Goal: Task Accomplishment & Management: Manage account settings

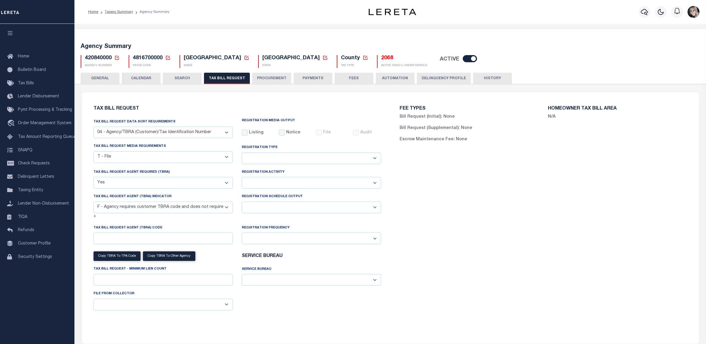
select select "28"
select select "22"
select select "true"
select select "14"
select select
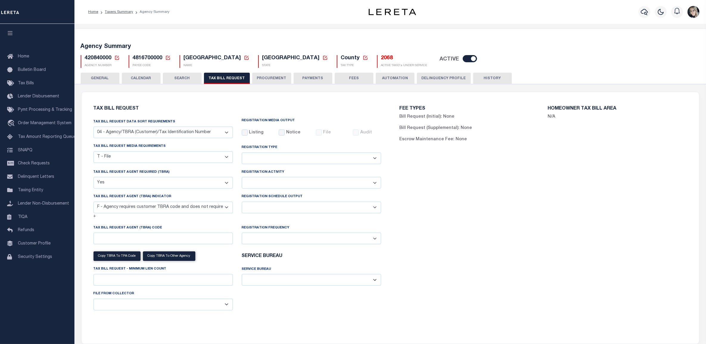
click at [115, 55] on icon at bounding box center [116, 57] width 5 height 5
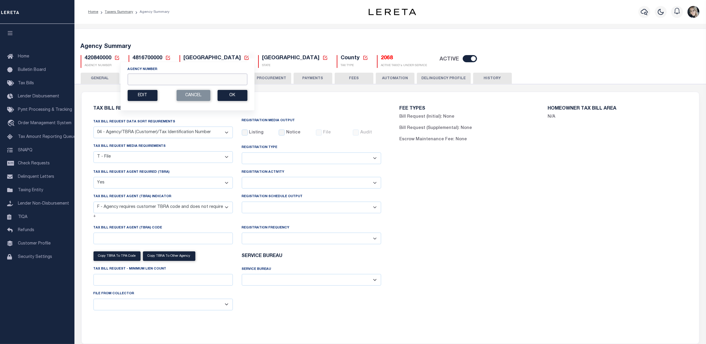
click at [206, 85] on input "Agency Number" at bounding box center [187, 79] width 120 height 12
paste input "450530000"
type input "450530000"
click at [229, 93] on button "Ok" at bounding box center [232, 95] width 30 height 11
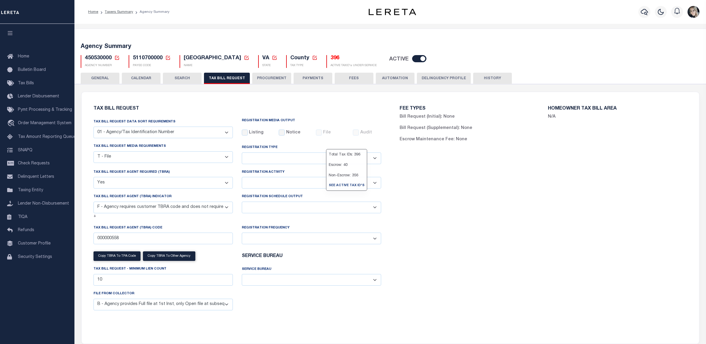
select select "22"
select select "true"
select select "14"
select select
select select "3"
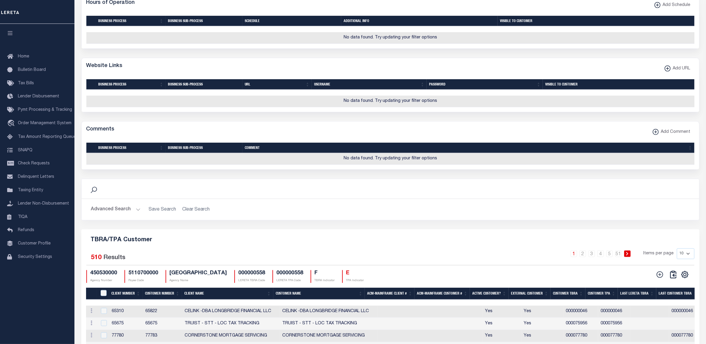
scroll to position [667, 0]
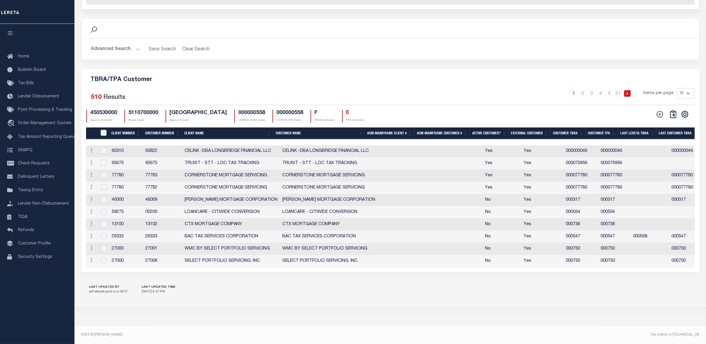
drag, startPoint x: 137, startPoint y: 322, endPoint x: 143, endPoint y: 314, distance: 9.3
click at [138, 46] on button "Advanced Search" at bounding box center [115, 49] width 49 height 12
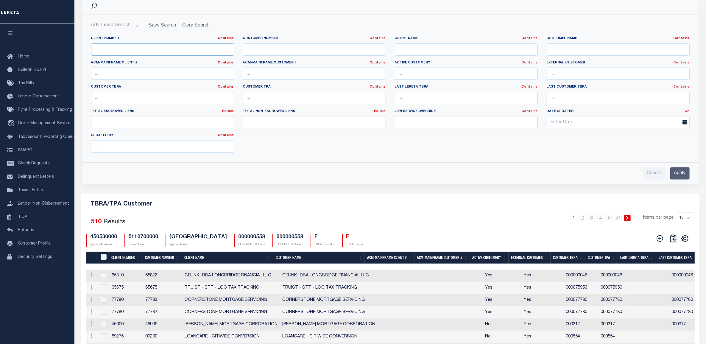
click at [163, 56] on input "text" at bounding box center [162, 49] width 143 height 12
type input "71410"
click at [683, 179] on input "Apply" at bounding box center [679, 173] width 19 height 12
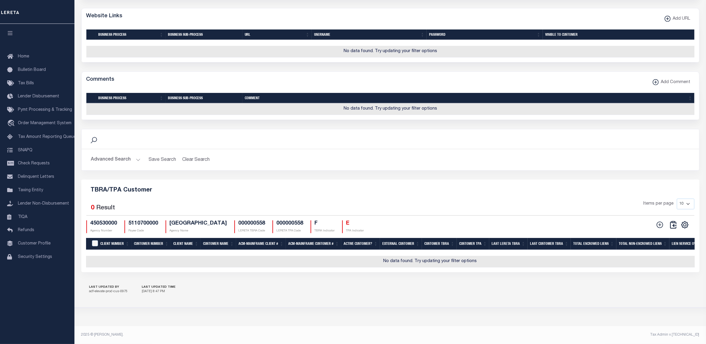
scroll to position [557, 0]
click at [662, 225] on button at bounding box center [659, 224] width 13 height 8
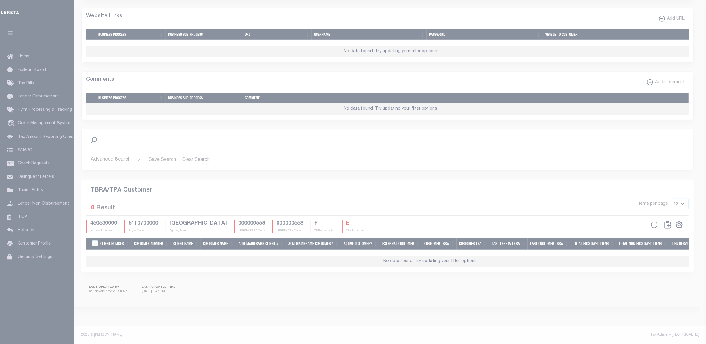
scroll to position [542, 0]
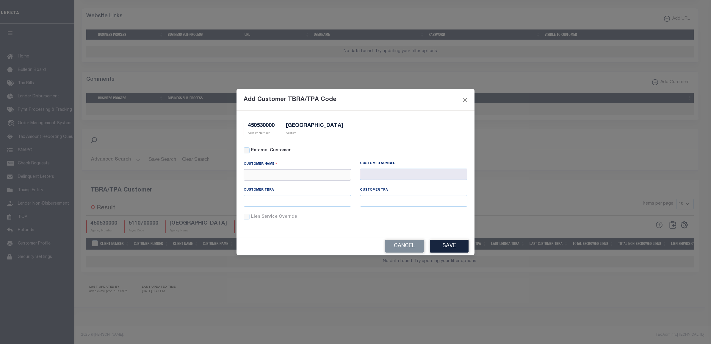
click at [290, 171] on input "text" at bounding box center [297, 175] width 107 height 12
click at [246, 173] on input "71410" at bounding box center [297, 175] width 107 height 12
click at [246, 172] on input "71410" at bounding box center [297, 175] width 107 height 12
type input "cmg"
drag, startPoint x: 245, startPoint y: 148, endPoint x: 253, endPoint y: 156, distance: 11.4
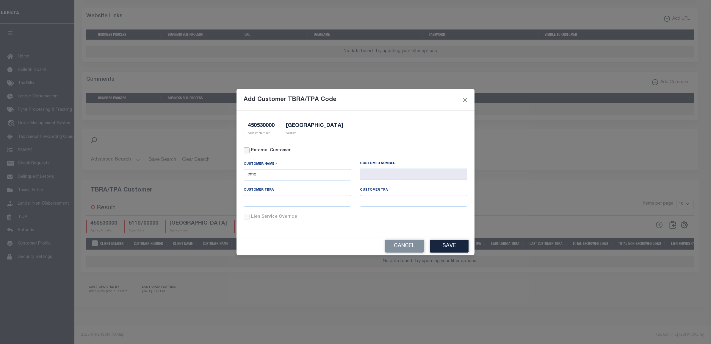
click at [245, 149] on input "External Customer" at bounding box center [247, 150] width 6 height 6
checkbox input "true"
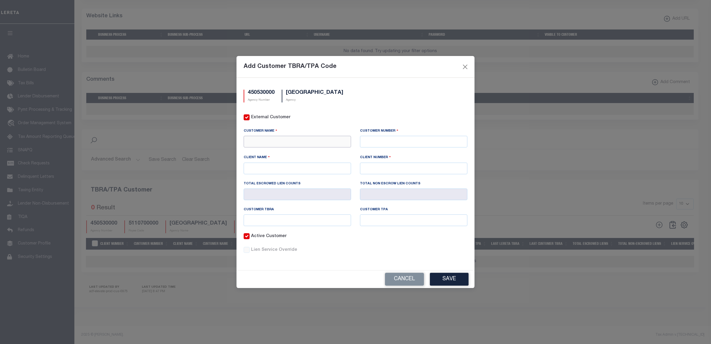
click at [258, 140] on input "text" at bounding box center [297, 142] width 107 height 12
type input "CMG FINANCIAL"
click at [367, 140] on input "text" at bounding box center [413, 142] width 107 height 12
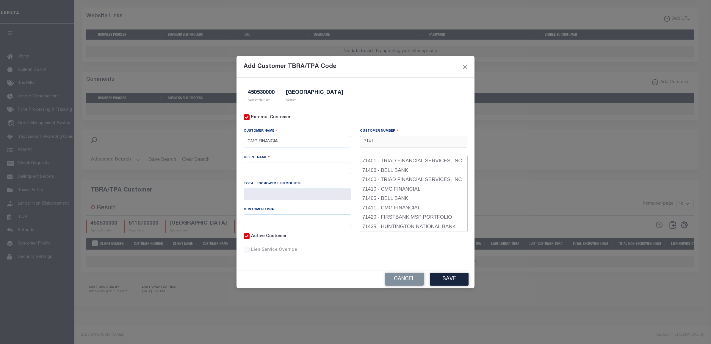
type input "71410"
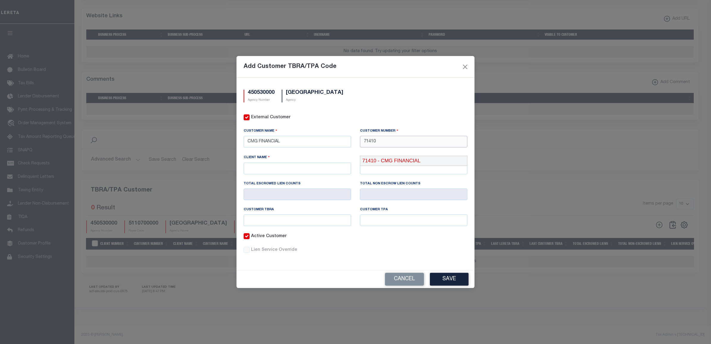
drag, startPoint x: 400, startPoint y: 153, endPoint x: 391, endPoint y: 156, distance: 9.4
click at [400, 156] on div "71410 - CMG FINANCIAL" at bounding box center [413, 161] width 107 height 10
type input "CMG FINANCIAL"
type input "71410"
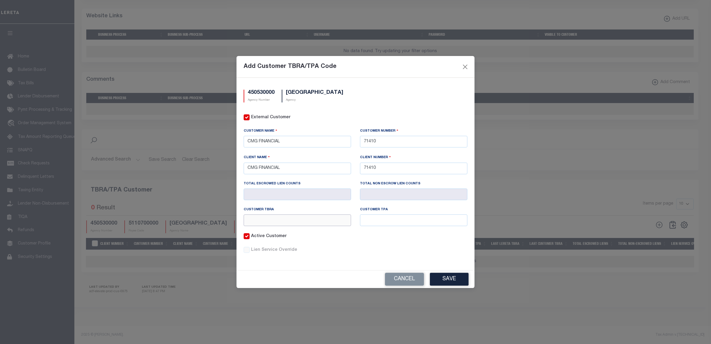
click at [268, 219] on input "text" at bounding box center [297, 220] width 107 height 12
paste input "000000952"
type input "000000952"
click at [388, 222] on input "text" at bounding box center [413, 220] width 107 height 12
paste input "000000952"
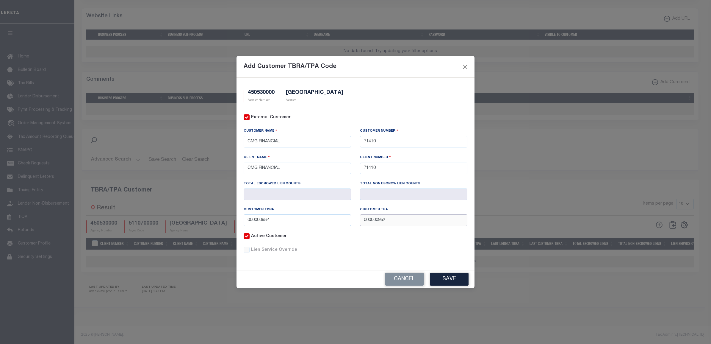
type input "000000952"
click at [455, 283] on button "Save" at bounding box center [449, 279] width 39 height 13
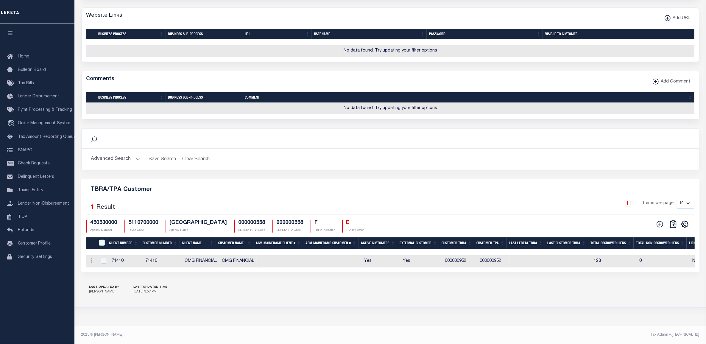
scroll to position [467, 0]
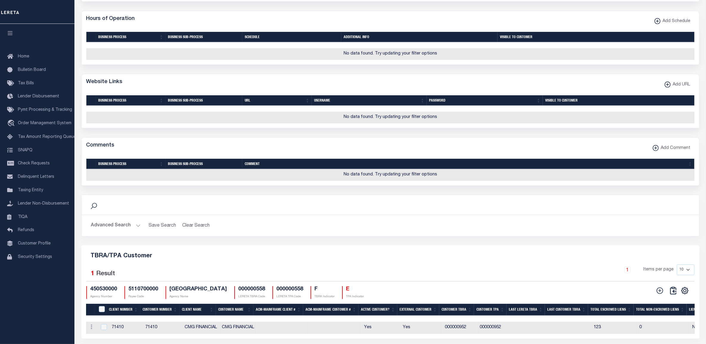
click at [131, 231] on button "Advanced Search" at bounding box center [115, 226] width 49 height 12
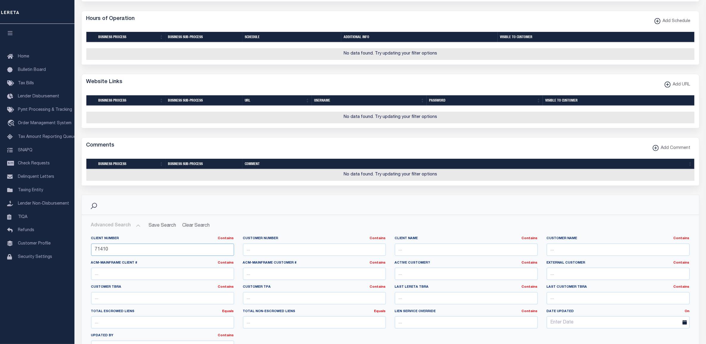
click at [101, 249] on input "71410" at bounding box center [162, 249] width 143 height 12
paste input "6252"
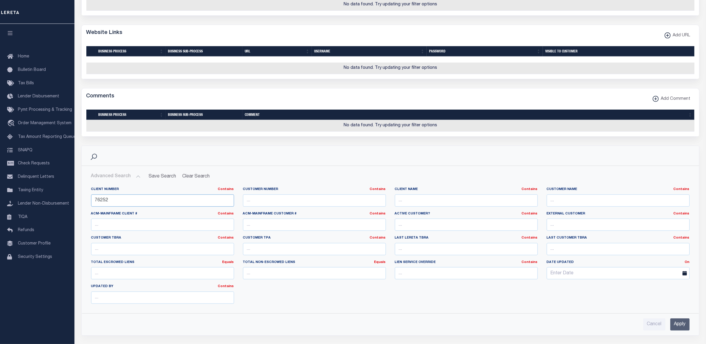
scroll to position [616, 0]
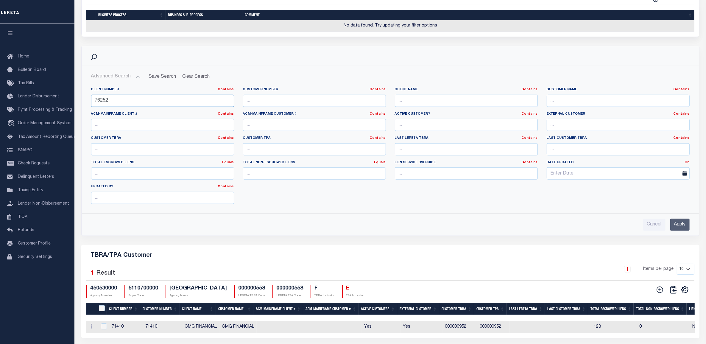
type input "76252"
click at [680, 230] on input "Apply" at bounding box center [679, 224] width 19 height 12
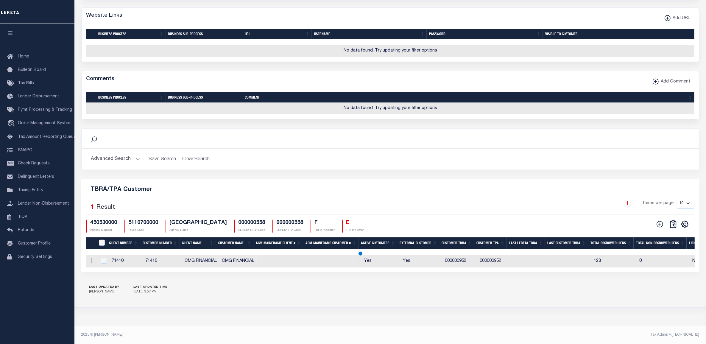
scroll to position [537, 0]
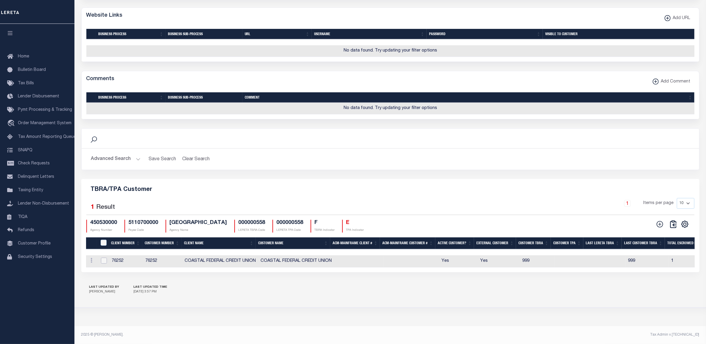
click at [105, 263] on input "checkbox" at bounding box center [104, 260] width 6 height 6
checkbox input "true"
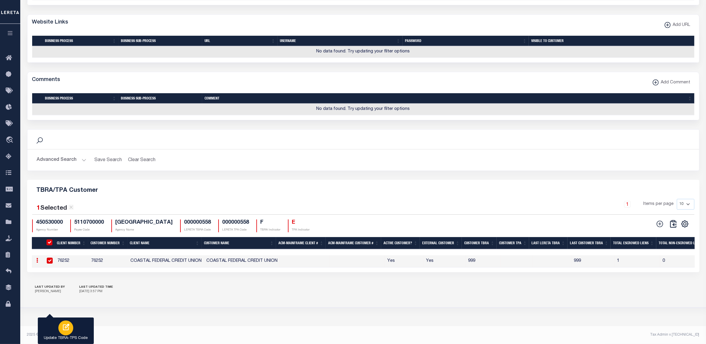
scroll to position [518, 0]
click at [66, 330] on icon "button" at bounding box center [66, 327] width 8 height 8
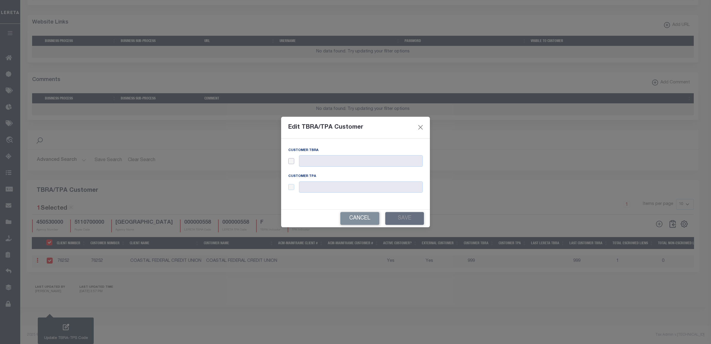
click at [291, 161] on input "checkbox" at bounding box center [291, 161] width 6 height 6
checkbox input "true"
click at [292, 188] on input "checkbox" at bounding box center [291, 187] width 6 height 6
checkbox input "true"
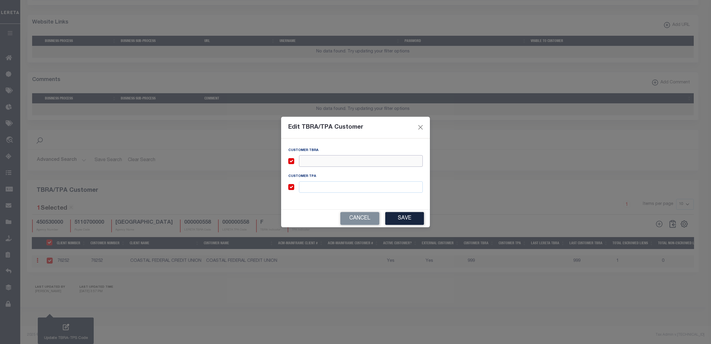
click at [312, 160] on input "text" at bounding box center [361, 161] width 124 height 12
click at [422, 127] on button "Close" at bounding box center [421, 127] width 8 height 8
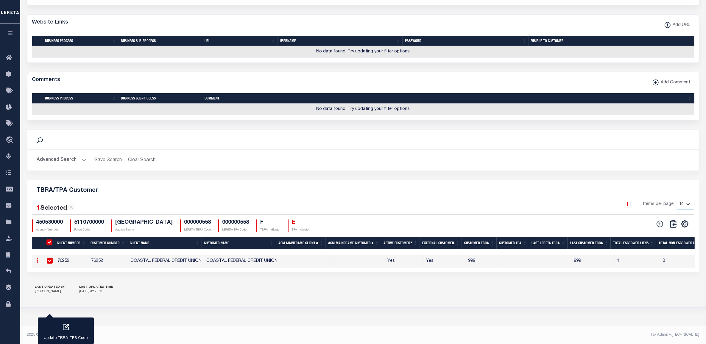
drag, startPoint x: 176, startPoint y: 187, endPoint x: 167, endPoint y: 193, distance: 10.2
click at [176, 188] on h5 "TBRA/TPA Customer" at bounding box center [363, 189] width 662 height 10
click at [71, 155] on button "Advanced Search" at bounding box center [61, 160] width 49 height 12
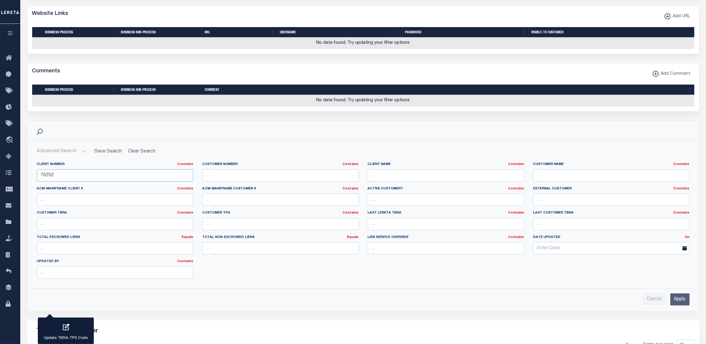
click at [55, 179] on input "76252" at bounding box center [115, 175] width 157 height 12
paste input "65854"
type input "65854"
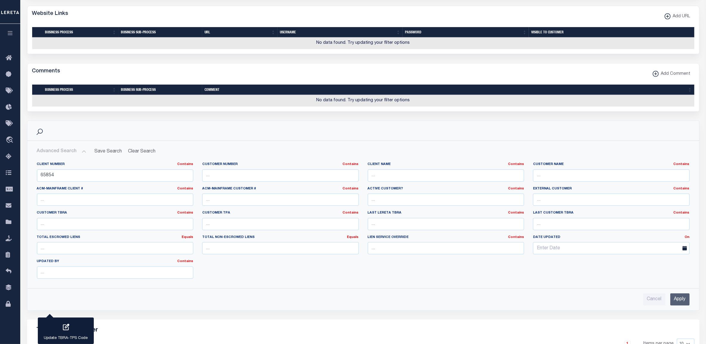
click at [678, 305] on input "Apply" at bounding box center [679, 299] width 19 height 12
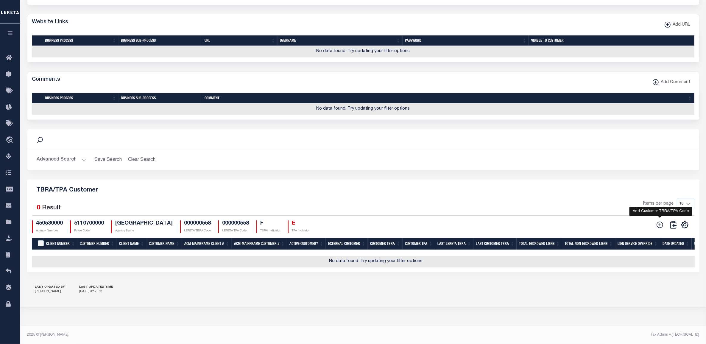
click at [658, 221] on icon at bounding box center [660, 225] width 8 height 8
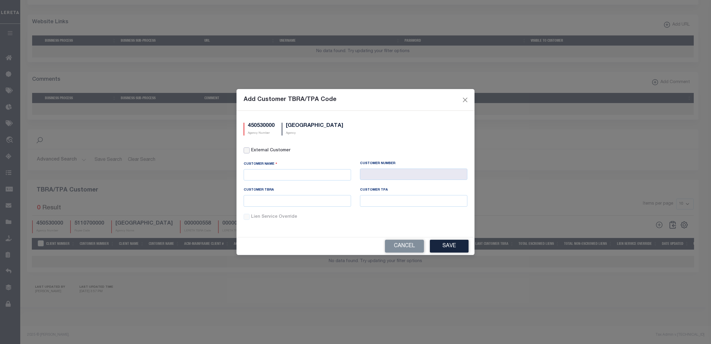
drag, startPoint x: 248, startPoint y: 151, endPoint x: 254, endPoint y: 160, distance: 10.8
click at [248, 150] on input "External Customer" at bounding box center [247, 150] width 6 height 6
checkbox input "true"
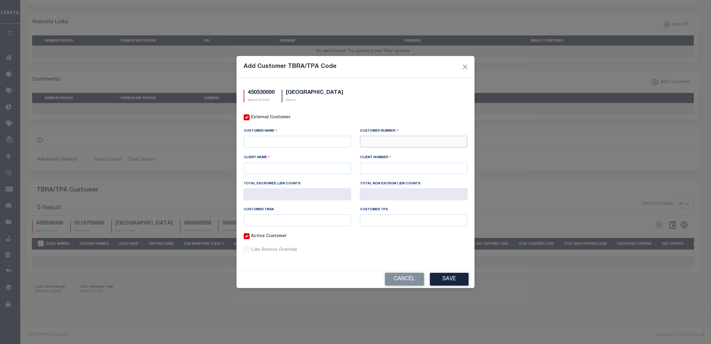
click at [383, 141] on input "text" at bounding box center [413, 142] width 107 height 12
paste input "65854"
click at [355, 68] on div "Add Customer TBRA/TPA Code" at bounding box center [356, 67] width 238 height 22
click at [276, 139] on input "text" at bounding box center [297, 142] width 107 height 12
click at [400, 143] on input "65854" at bounding box center [413, 142] width 107 height 12
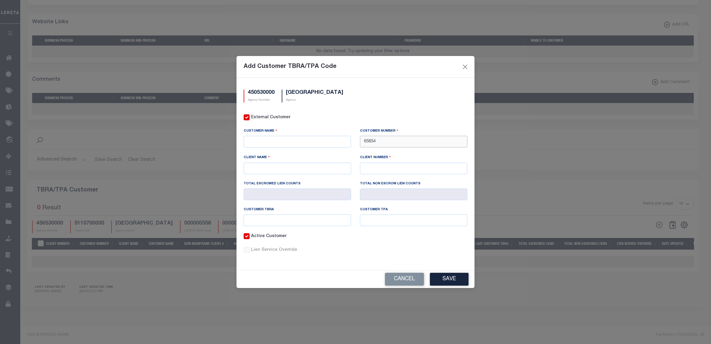
click at [367, 141] on input "65854" at bounding box center [413, 142] width 107 height 12
click at [367, 140] on input "65854" at bounding box center [413, 142] width 107 height 12
paste input "310"
click at [330, 144] on input "text" at bounding box center [297, 142] width 107 height 12
click at [393, 146] on input "65310" at bounding box center [413, 142] width 107 height 12
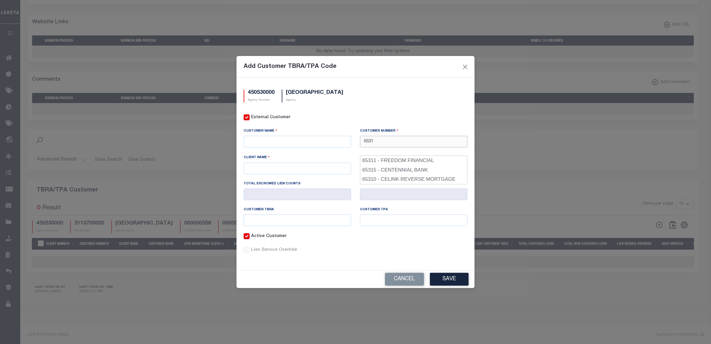
type input "65310"
click at [379, 156] on div "65310 - CELINK REVERSE MORTGAGE" at bounding box center [413, 161] width 107 height 10
type input "CELINK REVERSE MORTGAGE"
click at [362, 167] on input "65310" at bounding box center [413, 168] width 107 height 12
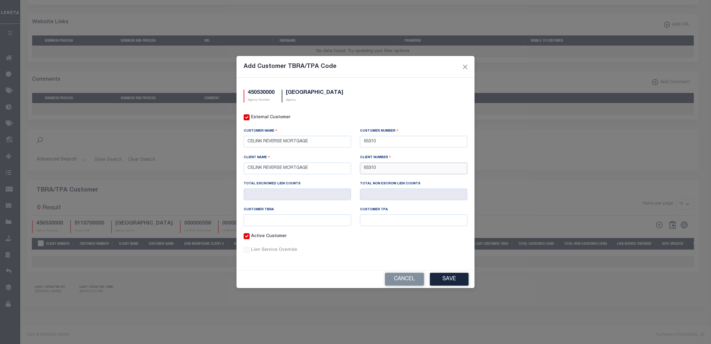
click at [363, 167] on input "65310" at bounding box center [413, 168] width 107 height 12
click at [381, 65] on div "Add Customer TBRA/TPA Code" at bounding box center [356, 67] width 238 height 22
click at [373, 168] on input "65310" at bounding box center [413, 168] width 107 height 12
paste input "854"
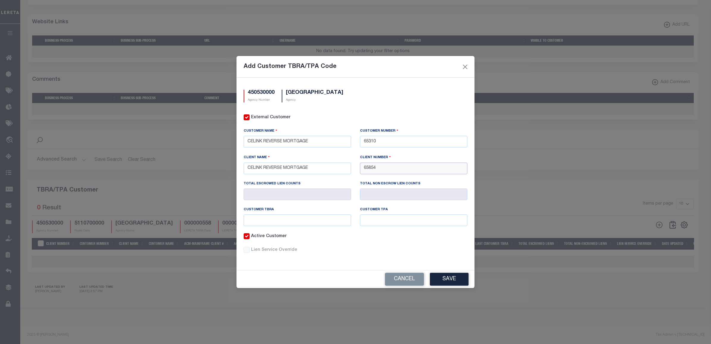
type input "65854"
click at [304, 220] on input "text" at bounding box center [297, 220] width 107 height 12
click at [283, 168] on input "text" at bounding box center [297, 168] width 107 height 12
click at [423, 243] on div "Active Customer" at bounding box center [355, 240] width 233 height 14
click at [277, 222] on input "text" at bounding box center [297, 220] width 107 height 12
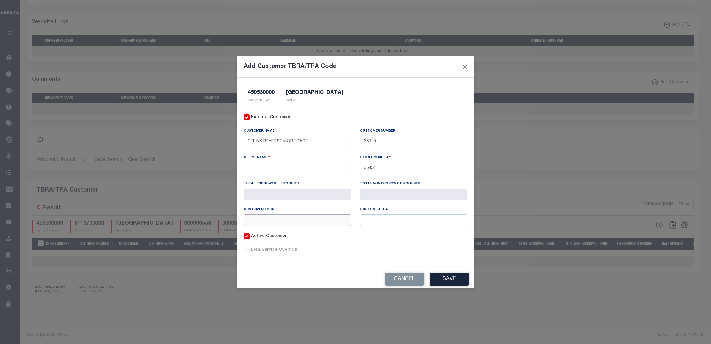
paste input "000000046"
type input "000000046"
click at [379, 220] on input "text" at bounding box center [413, 220] width 107 height 12
paste input "000000046"
type input "000000046"
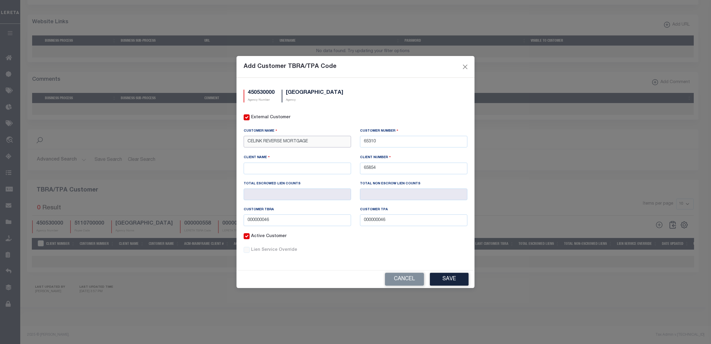
click at [316, 142] on input "CELINK REVERSE MORTGAGE" at bounding box center [297, 142] width 107 height 12
drag, startPoint x: 320, startPoint y: 142, endPoint x: 268, endPoint y: 170, distance: 58.8
click at [204, 139] on div "Add Customer TBRA/TPA Code 450530000 Agency Number LOUDOUN COUNTY Agency Extern…" at bounding box center [355, 172] width 711 height 344
click at [280, 167] on input "text" at bounding box center [297, 168] width 107 height 12
paste input "CELINK REVERSE MORTGAGE"
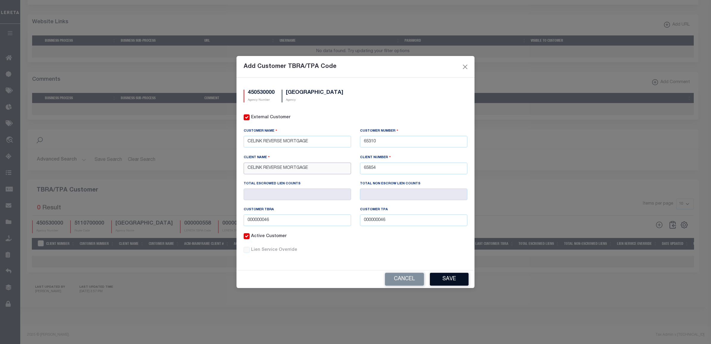
type input "CELINK REVERSE MORTGAGE"
click at [448, 278] on button "Save" at bounding box center [449, 279] width 39 height 13
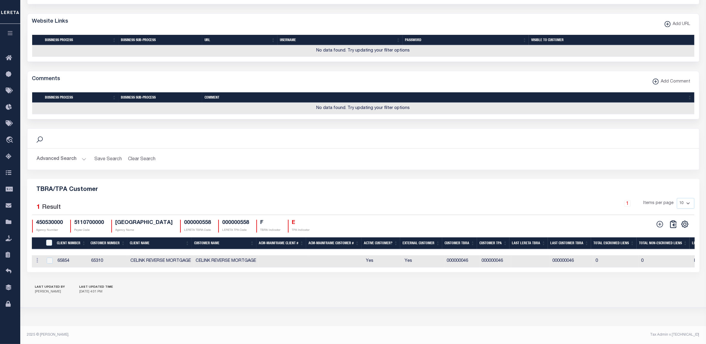
click at [56, 156] on button "Advanced Search" at bounding box center [61, 159] width 49 height 12
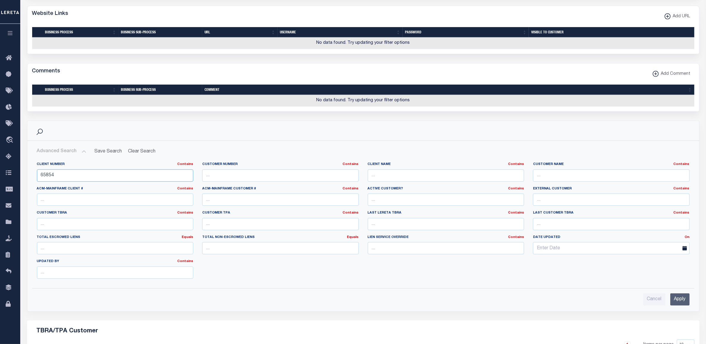
click at [75, 180] on input "65854" at bounding box center [115, 175] width 157 height 12
paste input "7898"
type input "78984"
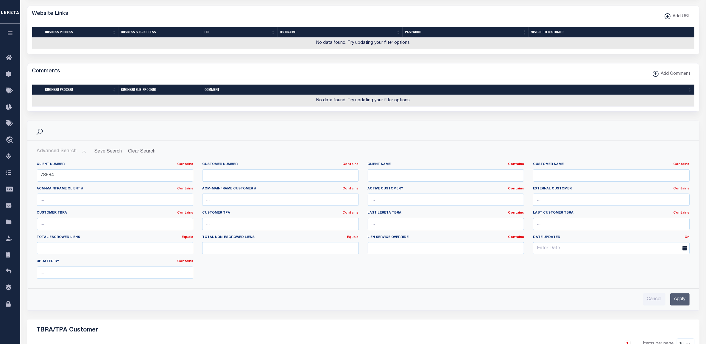
click at [684, 305] on input "Apply" at bounding box center [679, 299] width 19 height 12
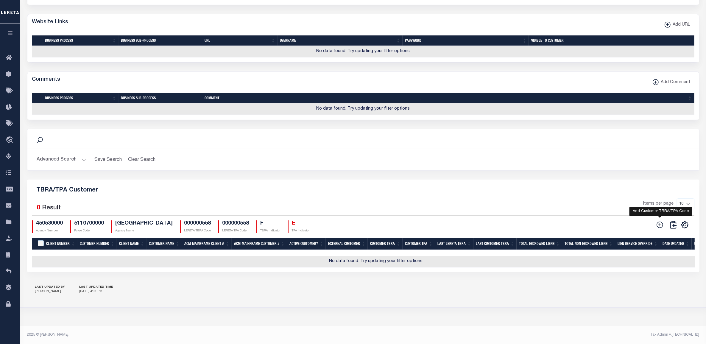
click at [658, 224] on icon at bounding box center [660, 225] width 8 height 8
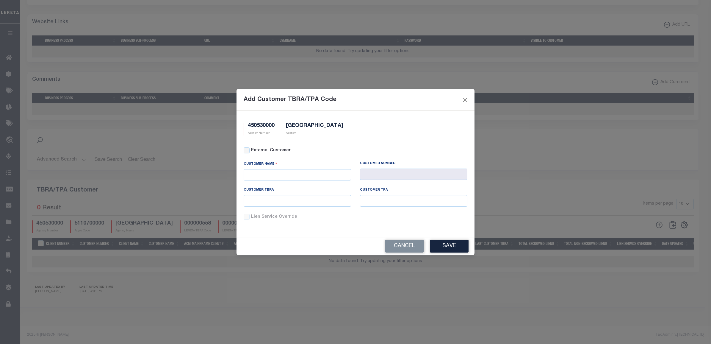
click at [240, 148] on div "External Customer" at bounding box center [355, 154] width 233 height 14
drag, startPoint x: 244, startPoint y: 149, endPoint x: 248, endPoint y: 151, distance: 3.9
click at [244, 149] on input "External Customer" at bounding box center [247, 150] width 6 height 6
checkbox input "true"
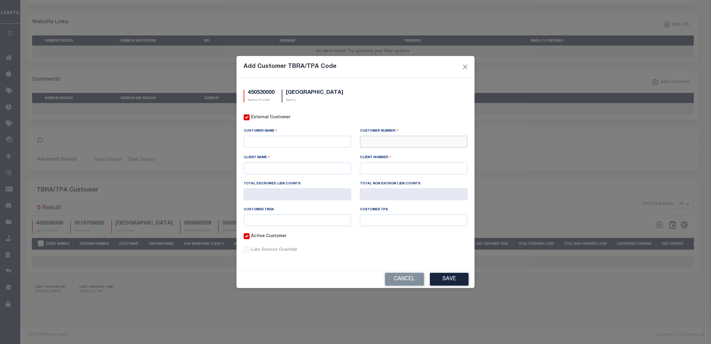
click at [393, 143] on input "text" at bounding box center [413, 142] width 107 height 12
paste input "78984"
type input "78984"
click at [390, 156] on div "78984 - CITADEL FEDERAL CREDIT UNION" at bounding box center [414, 161] width 109 height 10
type input "CITADEL FEDERAL CREDIT UNION"
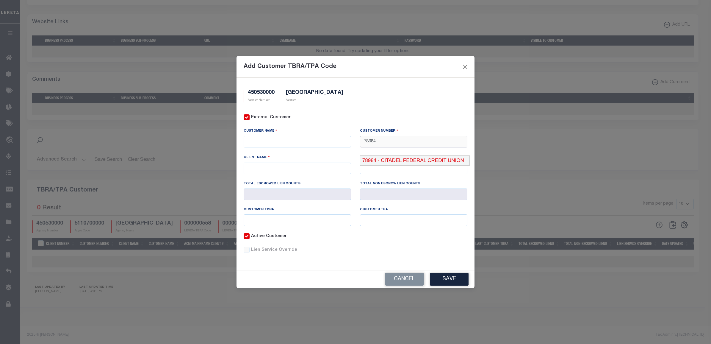
type input "CITADEL FEDERAL CREDIT UNION"
type input "78984"
drag, startPoint x: 284, startPoint y: 218, endPoint x: 279, endPoint y: 218, distance: 5.4
click at [284, 218] on input "text" at bounding box center [297, 220] width 107 height 12
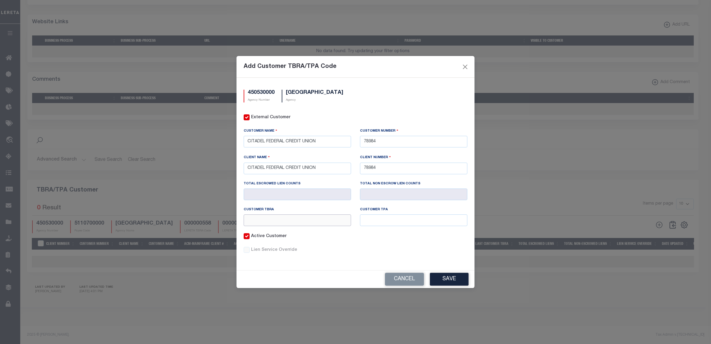
click at [302, 215] on input "text" at bounding box center [297, 220] width 107 height 12
paste input "000000581"
type input "000000581"
click at [381, 221] on input "text" at bounding box center [413, 220] width 107 height 12
paste input "000000581"
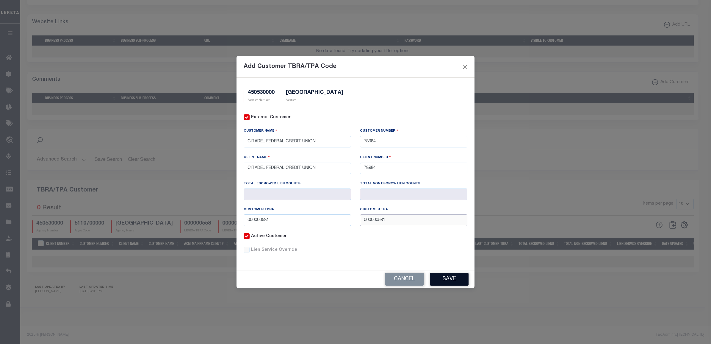
type input "000000581"
drag, startPoint x: 447, startPoint y: 277, endPoint x: 453, endPoint y: 298, distance: 22.2
click at [447, 276] on button "Save" at bounding box center [449, 279] width 39 height 13
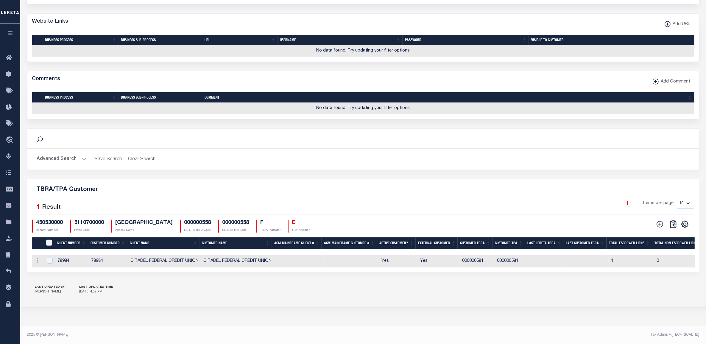
click at [503, 326] on footer "2025 © [PERSON_NAME]. Tax Admin v.[TECHNICAL_ID]" at bounding box center [362, 335] width 685 height 18
click at [160, 190] on div "TBRA/TPA Customer 1 Selected 1 Result 1 Items per page 10 25 50 100 450530000 A…" at bounding box center [363, 225] width 672 height 93
click at [55, 153] on button "Advanced Search" at bounding box center [61, 159] width 49 height 12
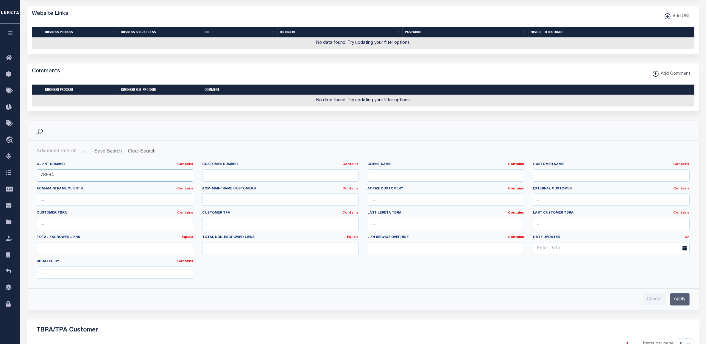
click at [48, 181] on input "78984" at bounding box center [115, 175] width 157 height 12
type input "75956"
click at [687, 304] on input "Apply" at bounding box center [679, 299] width 19 height 12
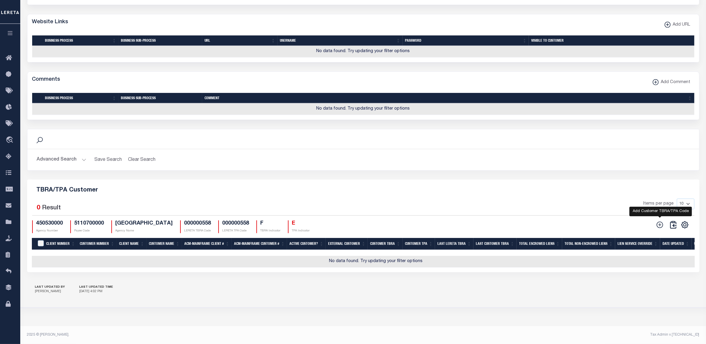
click at [657, 222] on icon at bounding box center [660, 225] width 8 height 8
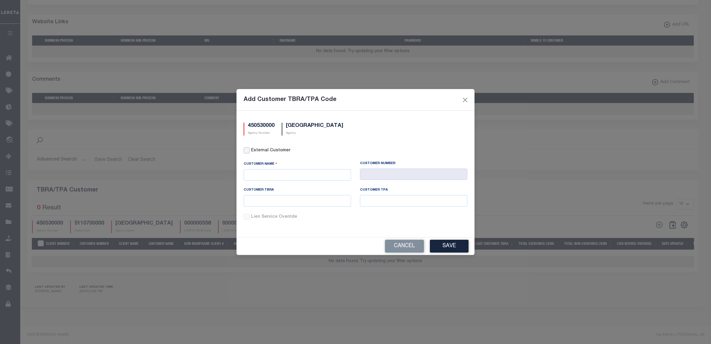
click at [246, 151] on input "External Customer" at bounding box center [247, 150] width 6 height 6
checkbox input "true"
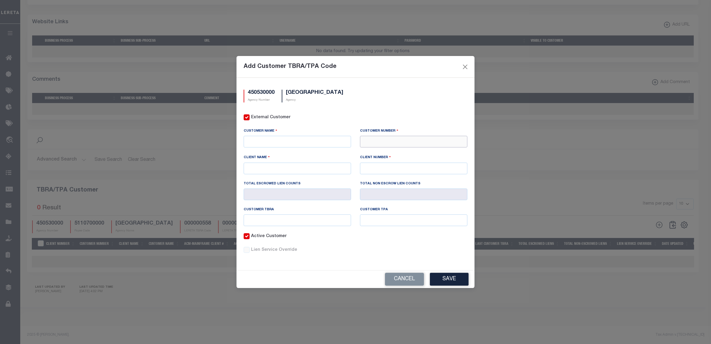
click at [379, 139] on input "text" at bounding box center [413, 142] width 107 height 12
type input "75956"
click at [379, 165] on div "75956 - CFG BANK" at bounding box center [413, 170] width 107 height 10
type input "CFG BANK"
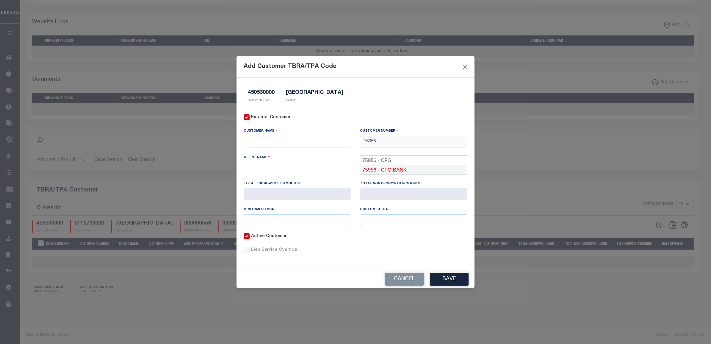
type input "75956"
click at [261, 222] on input "text" at bounding box center [297, 220] width 107 height 12
paste input "000000517"
type input "000000517"
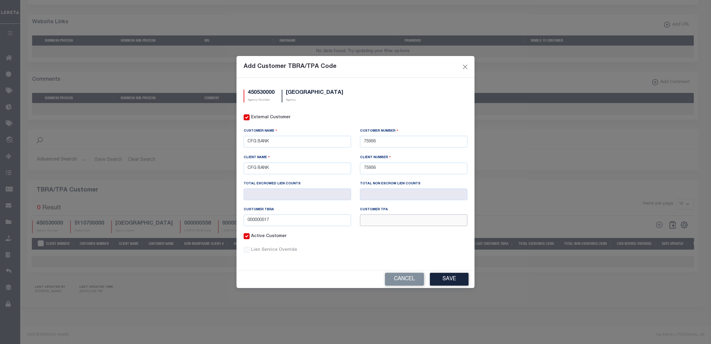
click at [371, 223] on input "text" at bounding box center [413, 220] width 107 height 12
paste input "000000517"
type input "000000517"
click at [450, 278] on button "Save" at bounding box center [449, 279] width 39 height 13
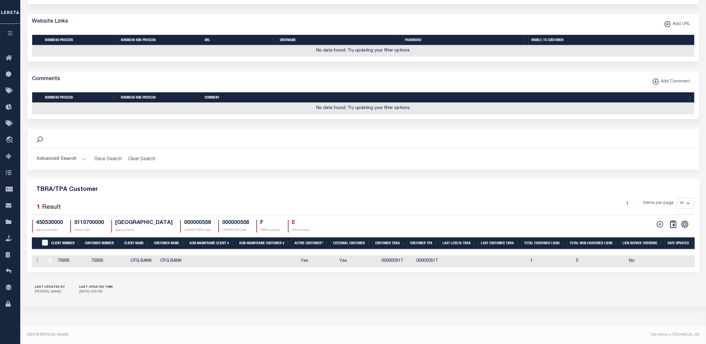
click at [57, 155] on button "Advanced Search" at bounding box center [61, 159] width 49 height 12
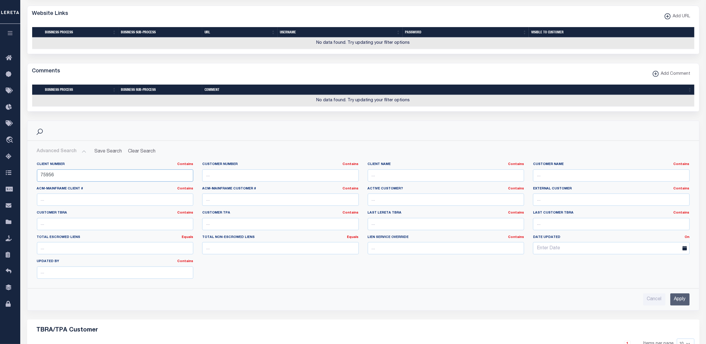
click at [50, 179] on input "75956" at bounding box center [115, 175] width 157 height 12
paste input "7791"
type input "77791"
click at [684, 304] on input "Apply" at bounding box center [679, 299] width 19 height 12
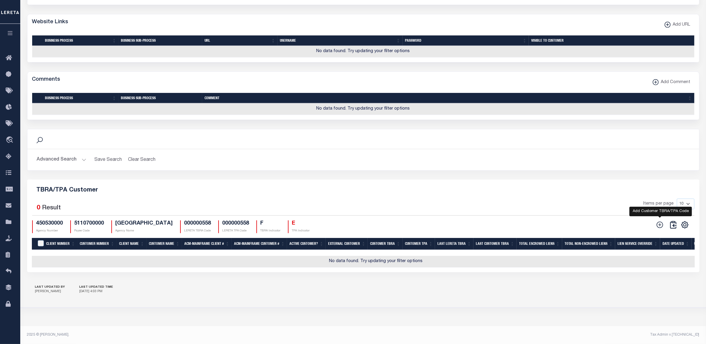
click at [657, 222] on icon at bounding box center [660, 225] width 8 height 8
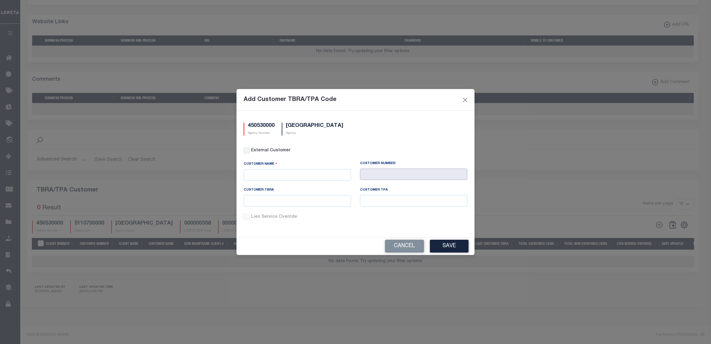
click at [373, 172] on input "text" at bounding box center [413, 174] width 107 height 12
click at [248, 148] on input "External Customer" at bounding box center [247, 150] width 6 height 6
checkbox input "true"
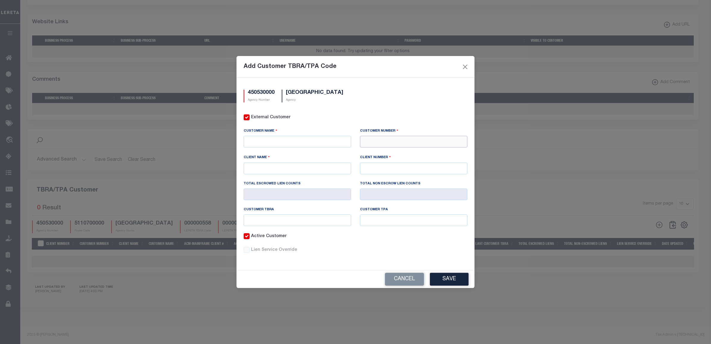
click at [384, 145] on input "text" at bounding box center [413, 142] width 107 height 12
paste input "77791"
type input "77791"
click at [383, 156] on div "77791 - CORNERSTONE HOME LENDING, INC" at bounding box center [418, 161] width 117 height 10
type input "CORNERSTONE HOME LENDING, INC"
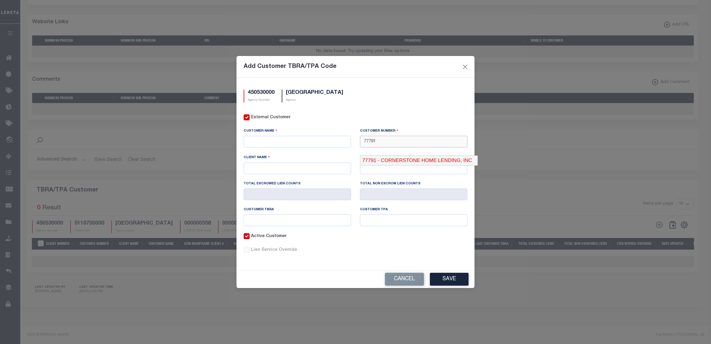
type input "CORNERSTONE MORTGAGE SERVICING"
type input "77780"
type input "77791"
drag, startPoint x: 304, startPoint y: 221, endPoint x: 331, endPoint y: 222, distance: 26.2
click at [304, 221] on input "text" at bounding box center [297, 220] width 107 height 12
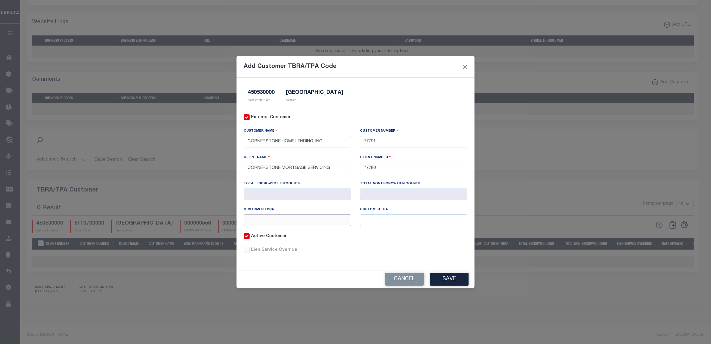
paste input "000077780"
type input "000077780"
drag, startPoint x: 384, startPoint y: 219, endPoint x: 389, endPoint y: 222, distance: 6.3
click at [383, 219] on input "text" at bounding box center [413, 220] width 107 height 12
paste input "000077780"
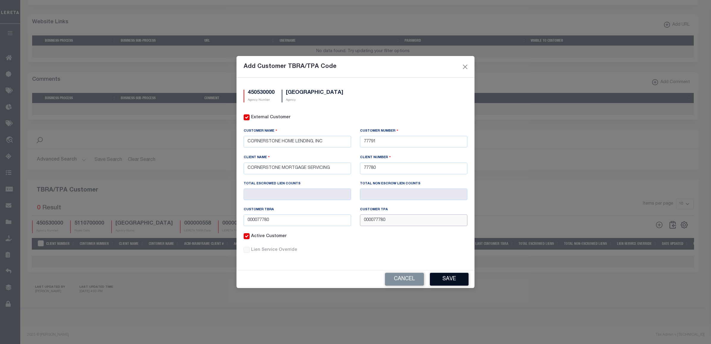
type input "000077780"
click at [455, 276] on button "Save" at bounding box center [449, 279] width 39 height 13
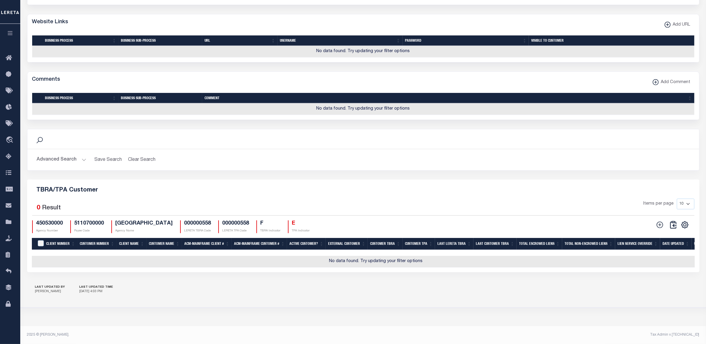
scroll to position [0, 0]
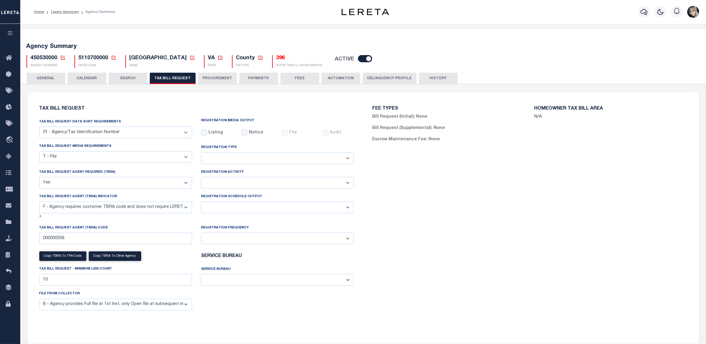
click at [63, 57] on icon at bounding box center [63, 58] width 4 height 4
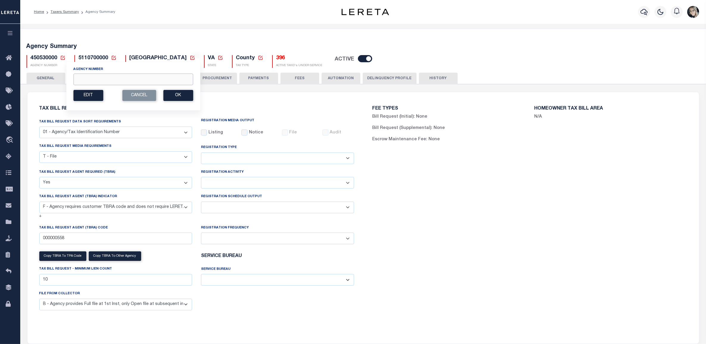
click at [114, 78] on input "Agency Number" at bounding box center [133, 79] width 120 height 12
paste input "421200000"
type input "421200000"
click at [172, 95] on button "Ok" at bounding box center [178, 95] width 30 height 11
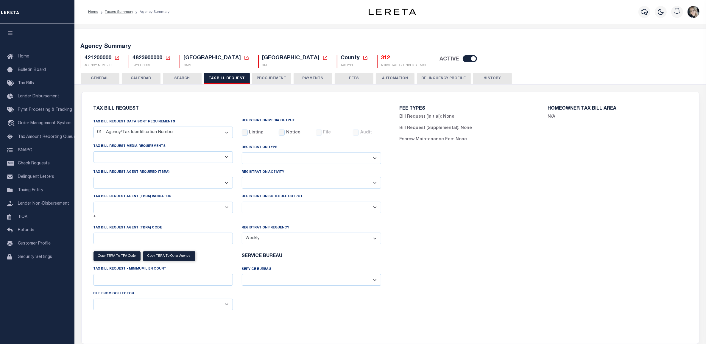
checkbox input "false"
select select "22"
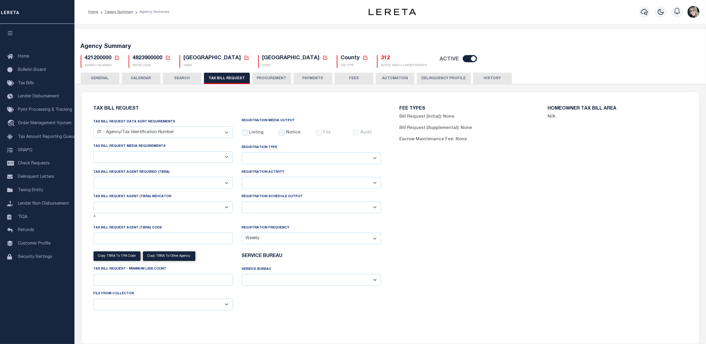
select select "true"
select select "13"
type input "L120"
select select
click at [303, 210] on select "Delta File Full File" at bounding box center [311, 207] width 139 height 12
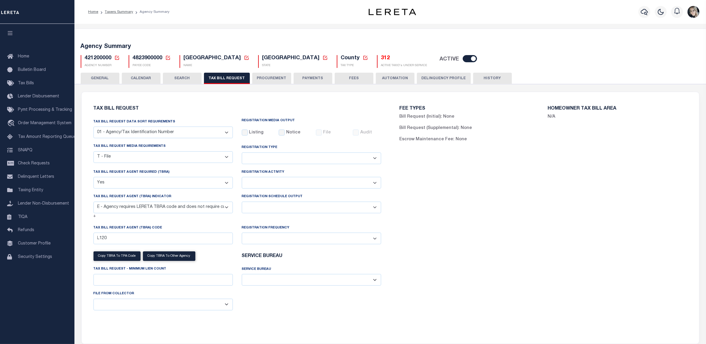
select select "1"
click at [242, 203] on select "Delta File Full File" at bounding box center [311, 207] width 139 height 12
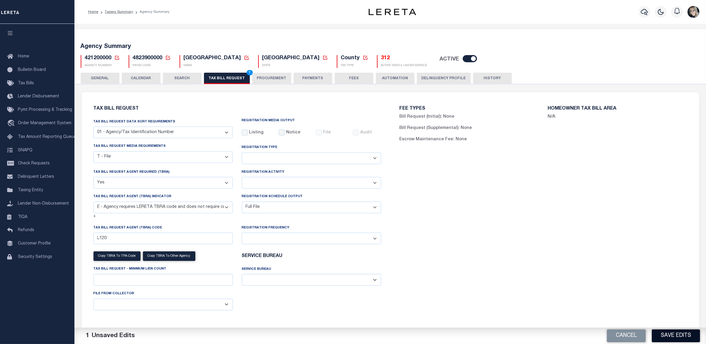
click at [684, 334] on button "Save Edits" at bounding box center [675, 335] width 48 height 13
click at [593, 264] on div "FEE TYPES Bill Request (Initial): None Bill Request (Supplemental): None Escrow…" at bounding box center [543, 214] width 306 height 230
click at [671, 333] on div "Cancel Save Edits" at bounding box center [548, 335] width 316 height 17
drag, startPoint x: 232, startPoint y: 81, endPoint x: 425, endPoint y: 212, distance: 233.7
click at [232, 81] on button "TAX BILL REQUEST 1" at bounding box center [227, 78] width 46 height 11
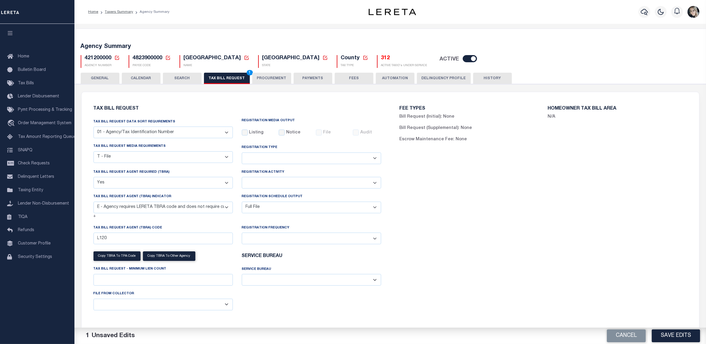
drag, startPoint x: 672, startPoint y: 338, endPoint x: 664, endPoint y: 343, distance: 9.7
click at [672, 338] on button "Save Edits" at bounding box center [675, 335] width 48 height 13
